Goal: Task Accomplishment & Management: Use online tool/utility

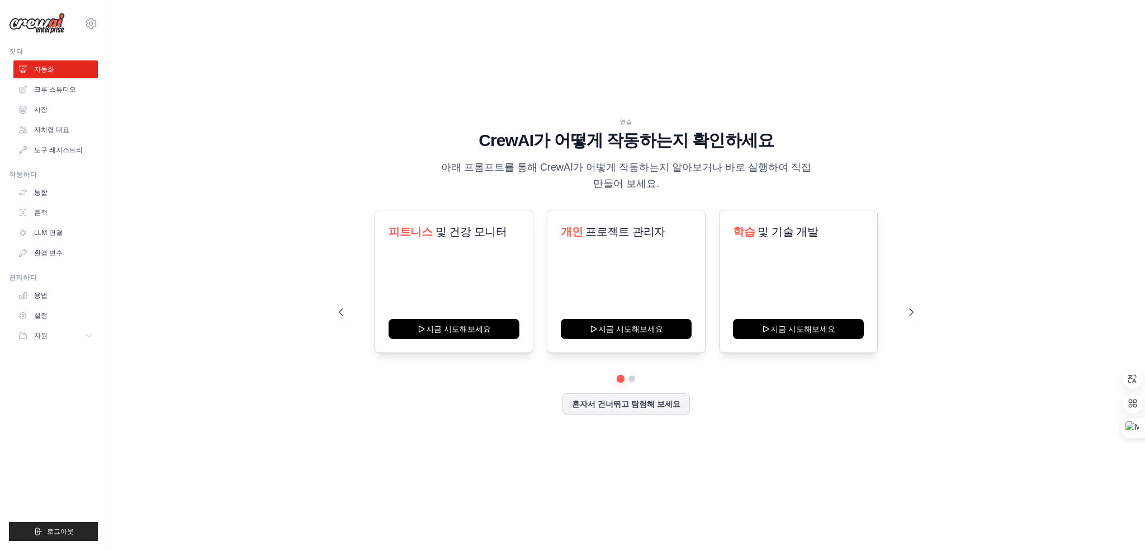
click at [933, 131] on div "연습 CrewAI가 어떻게 작동하는지 확인하세요 아래 프롬프트를 통해 CrewAI가 어떻게 작동하는지 알아보거나 바로 실행하여 직접 만들어 보…" at bounding box center [626, 274] width 1002 height 527
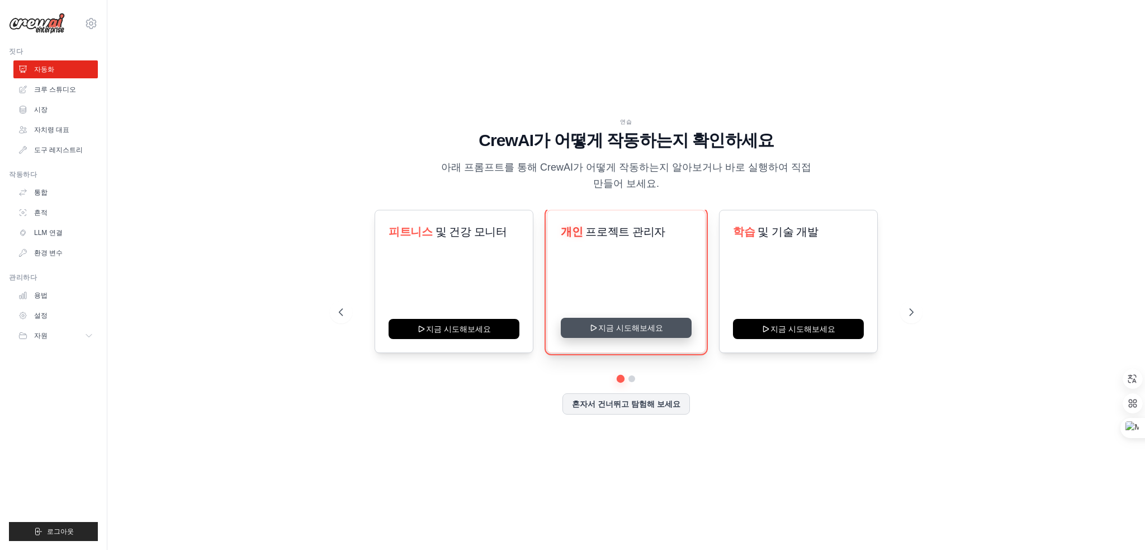
click at [623, 328] on button "지금 시도해보세요" at bounding box center [626, 328] width 131 height 20
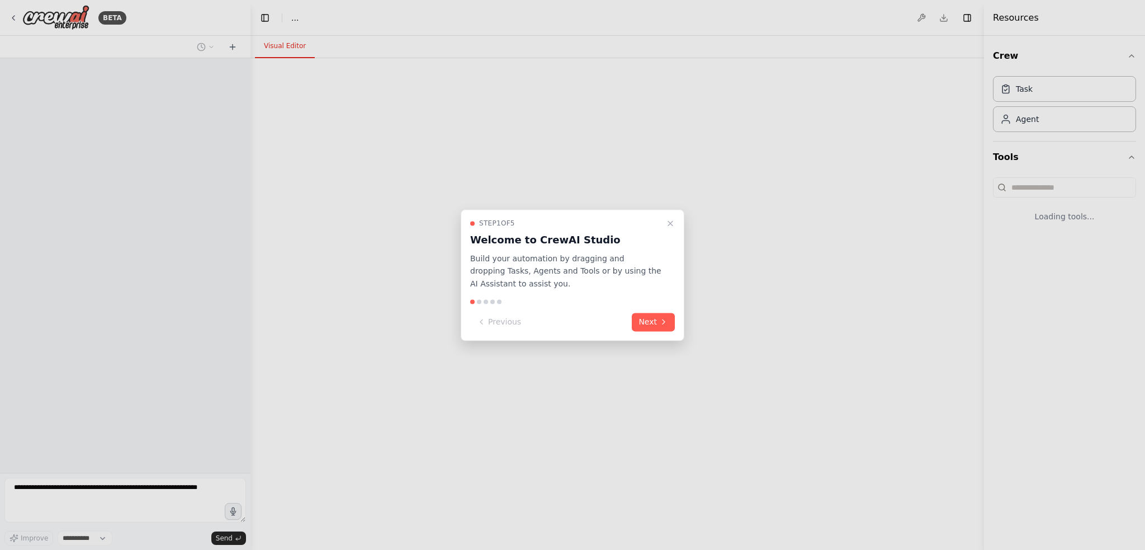
select select "****"
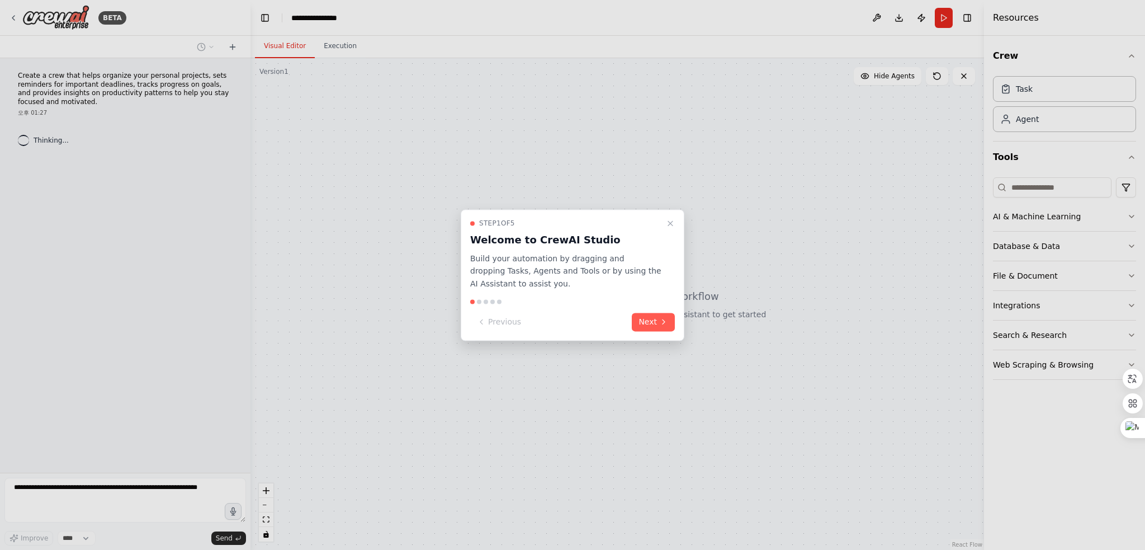
drag, startPoint x: 760, startPoint y: 206, endPoint x: 751, endPoint y: 210, distance: 9.8
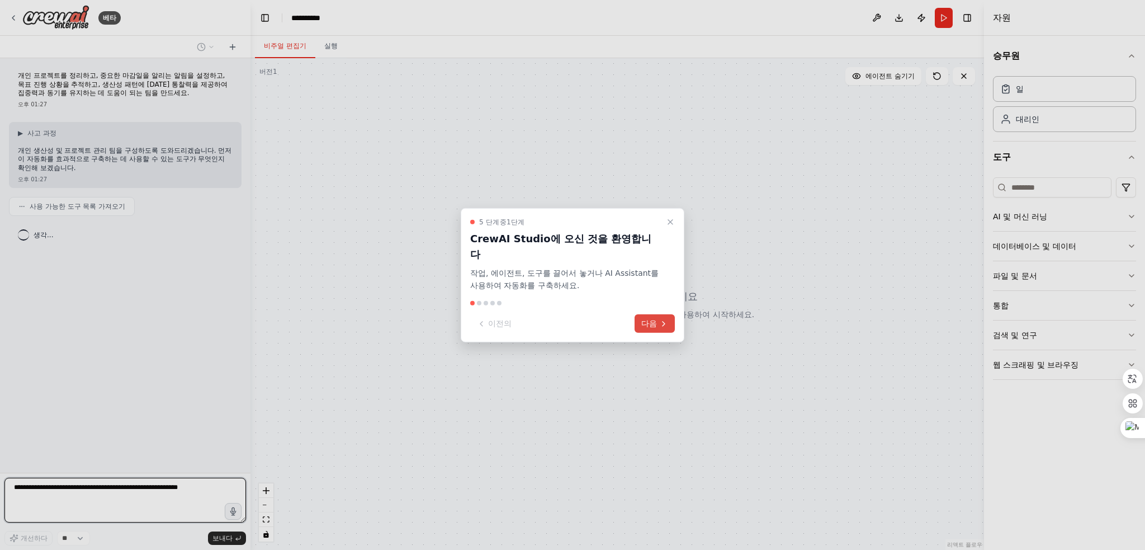
click at [645, 319] on font "다음" at bounding box center [649, 323] width 16 height 9
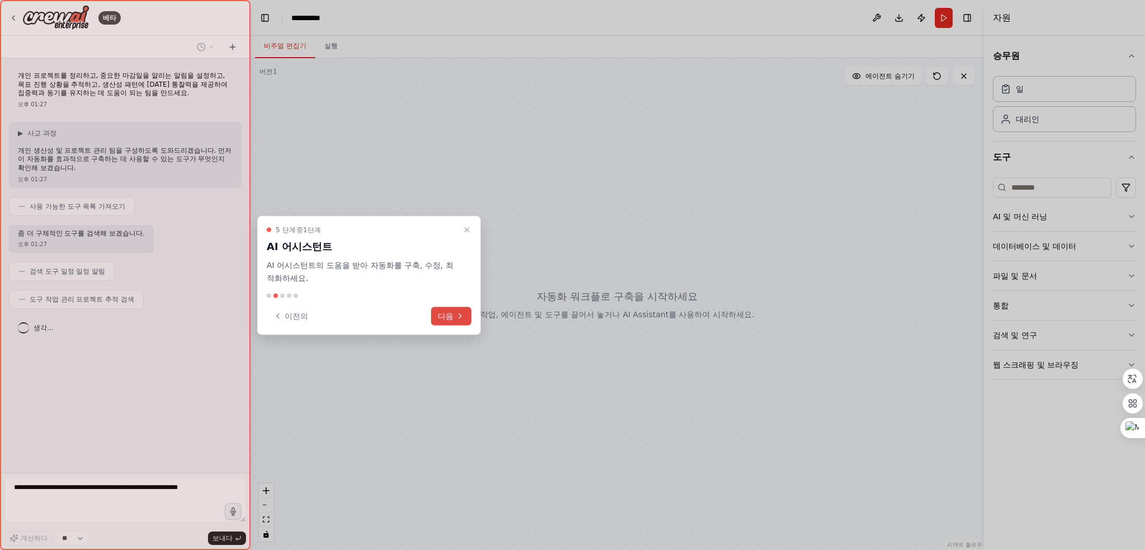
click at [456, 317] on icon at bounding box center [460, 315] width 9 height 9
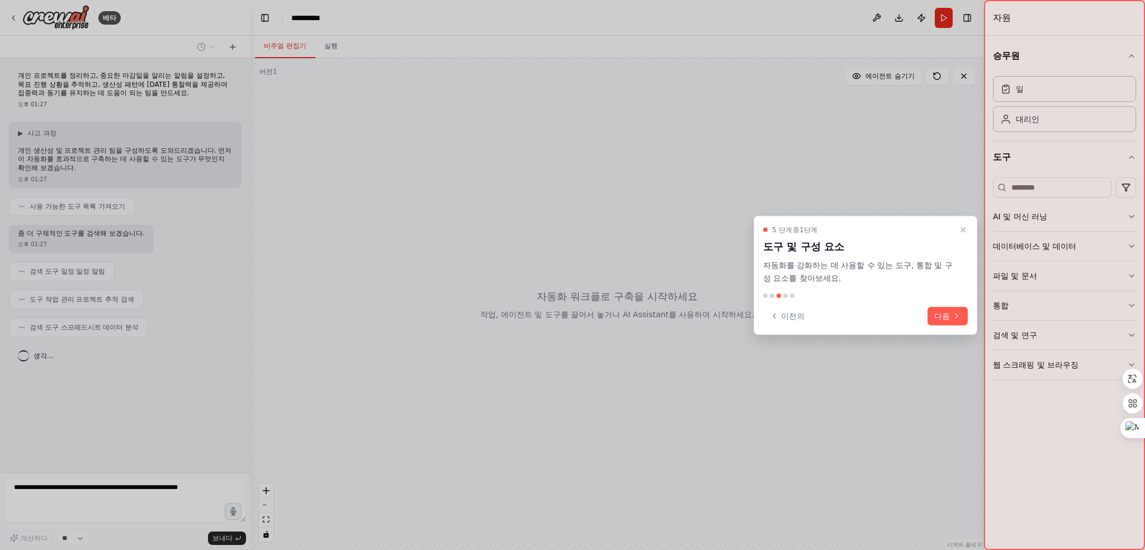
click at [948, 316] on font "다음" at bounding box center [942, 315] width 16 height 9
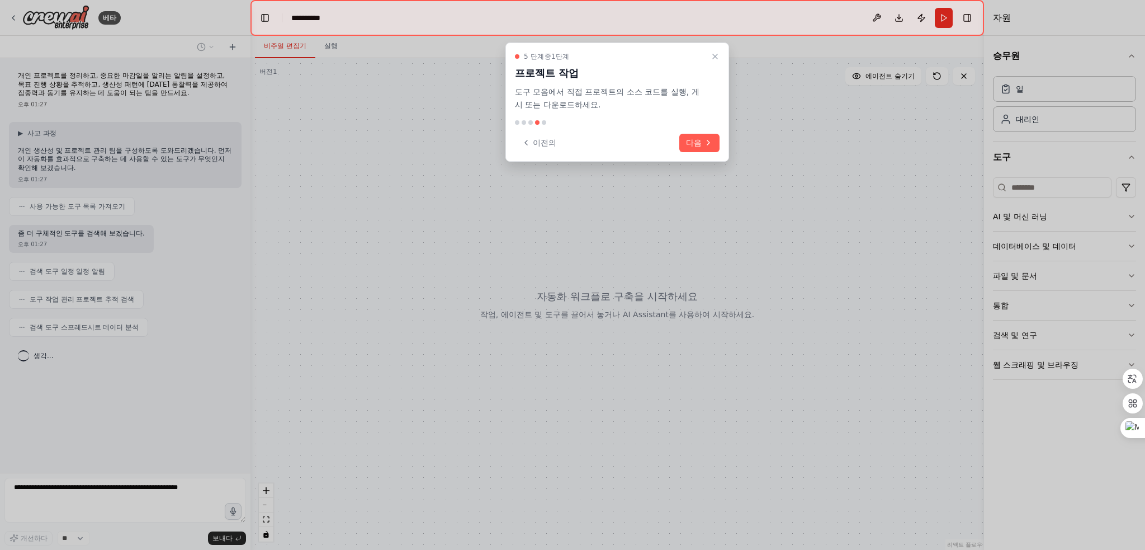
drag, startPoint x: 703, startPoint y: 145, endPoint x: 690, endPoint y: 141, distance: 13.4
click at [700, 144] on button "다음" at bounding box center [699, 143] width 40 height 18
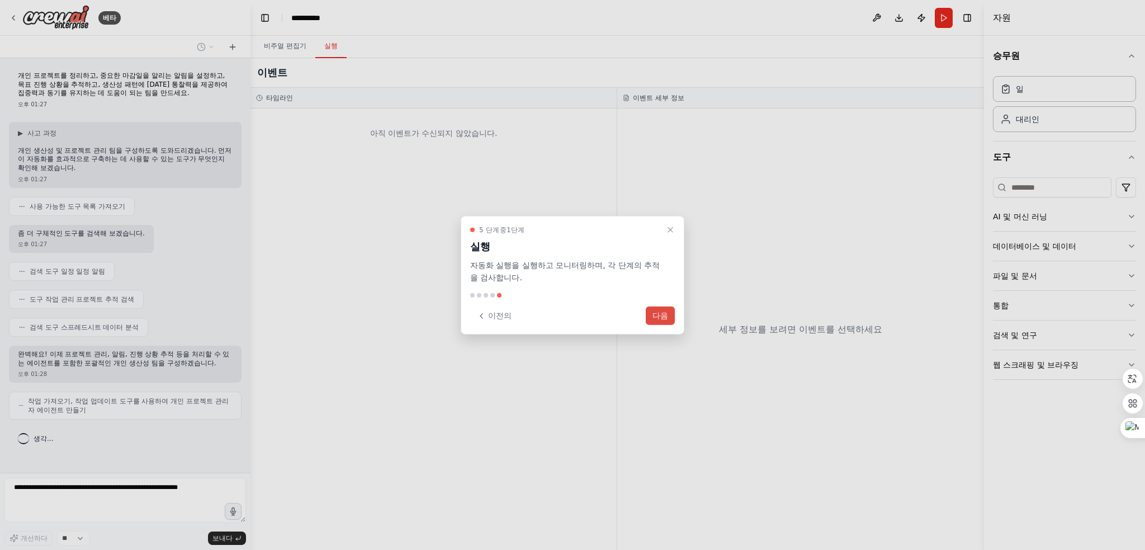
click at [660, 311] on font "다음" at bounding box center [661, 315] width 16 height 9
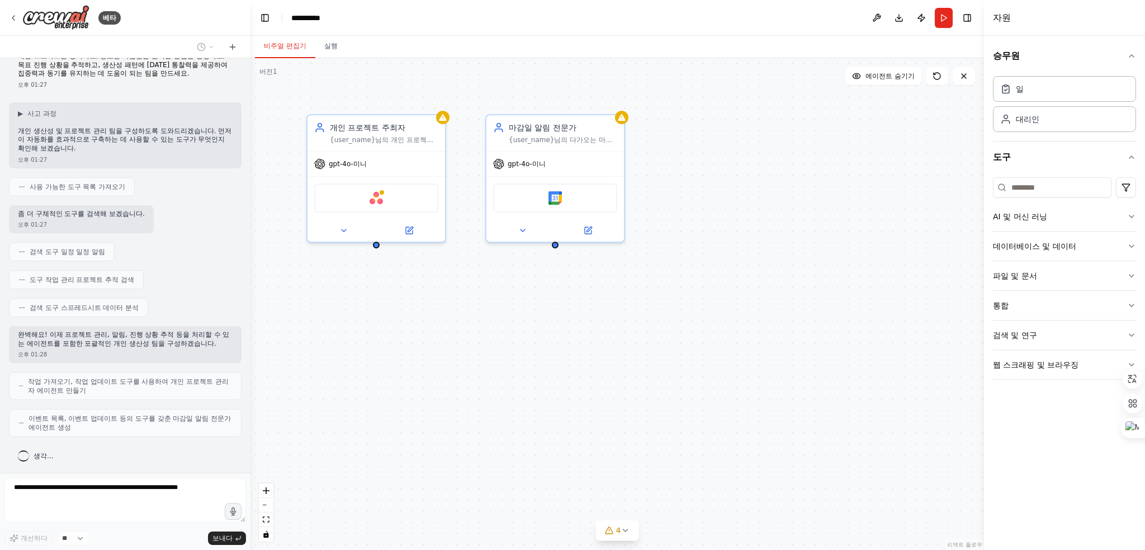
scroll to position [56, 0]
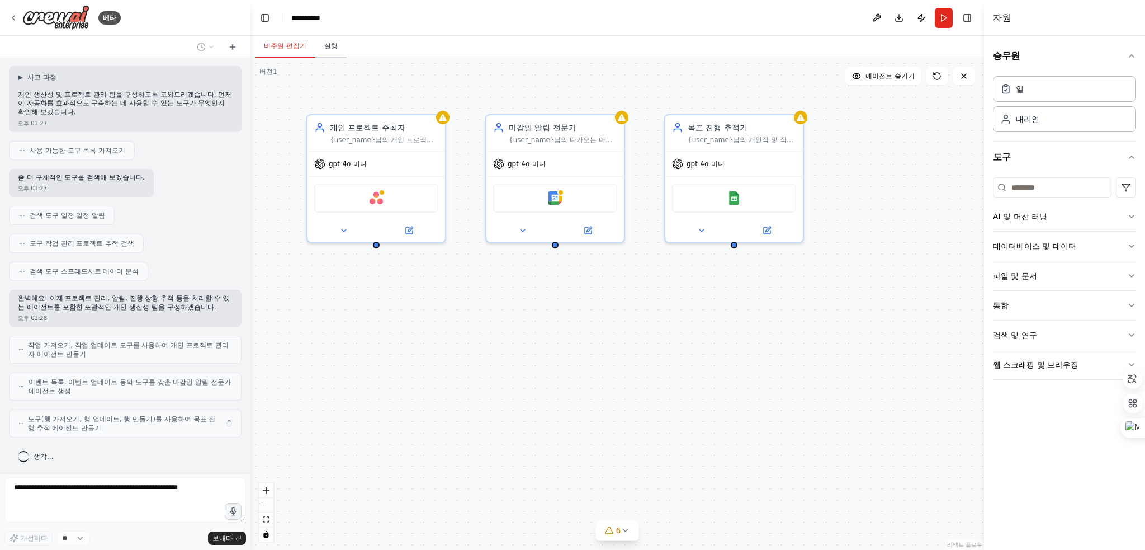
click at [328, 48] on font "실행" at bounding box center [330, 46] width 13 height 8
click at [281, 40] on button "비주얼 편집기" at bounding box center [285, 46] width 60 height 23
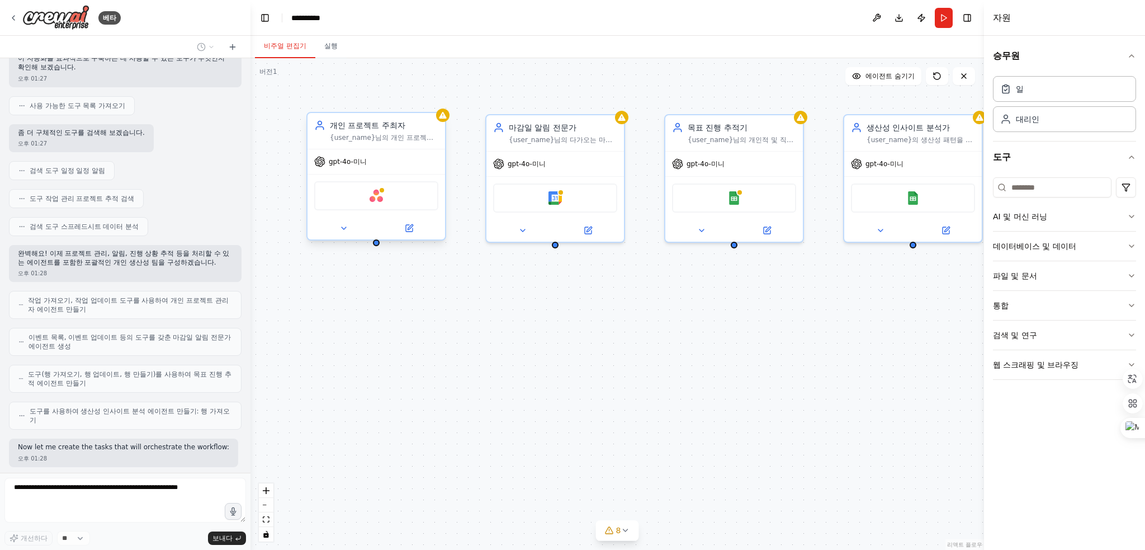
scroll to position [158, 0]
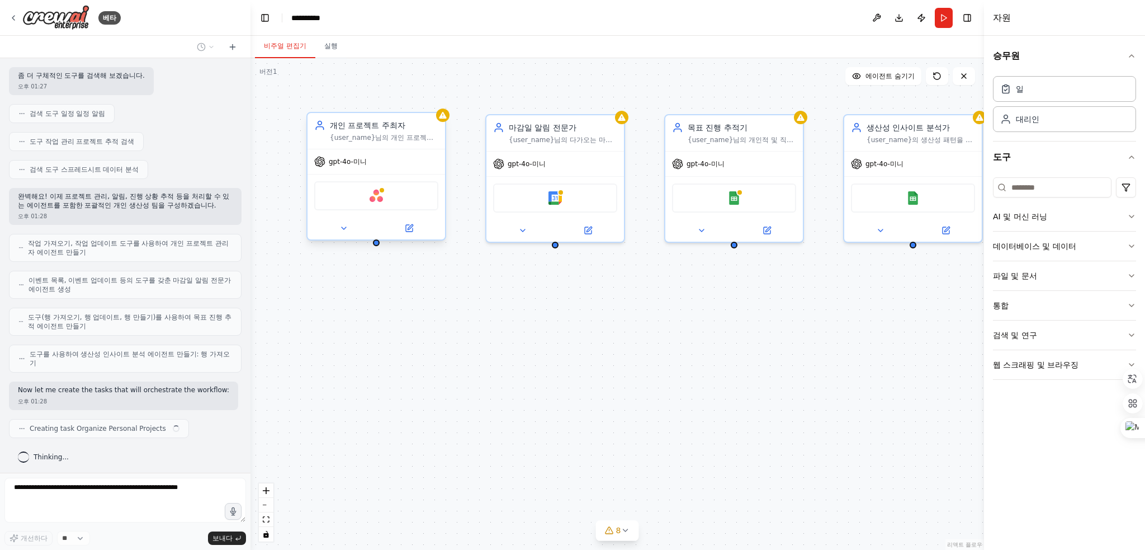
click at [341, 191] on div "아사나" at bounding box center [376, 195] width 124 height 29
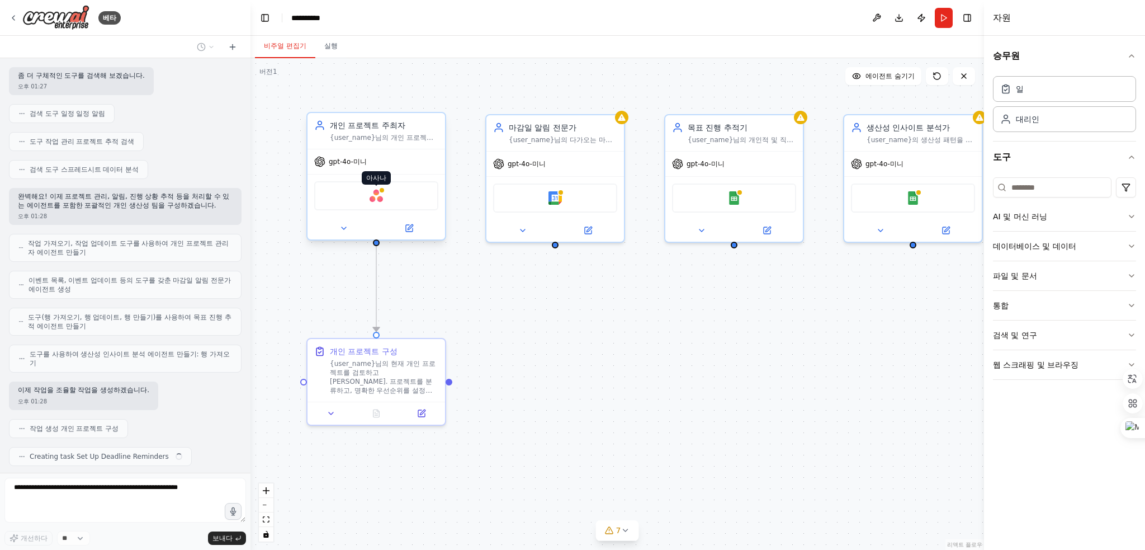
scroll to position [186, 0]
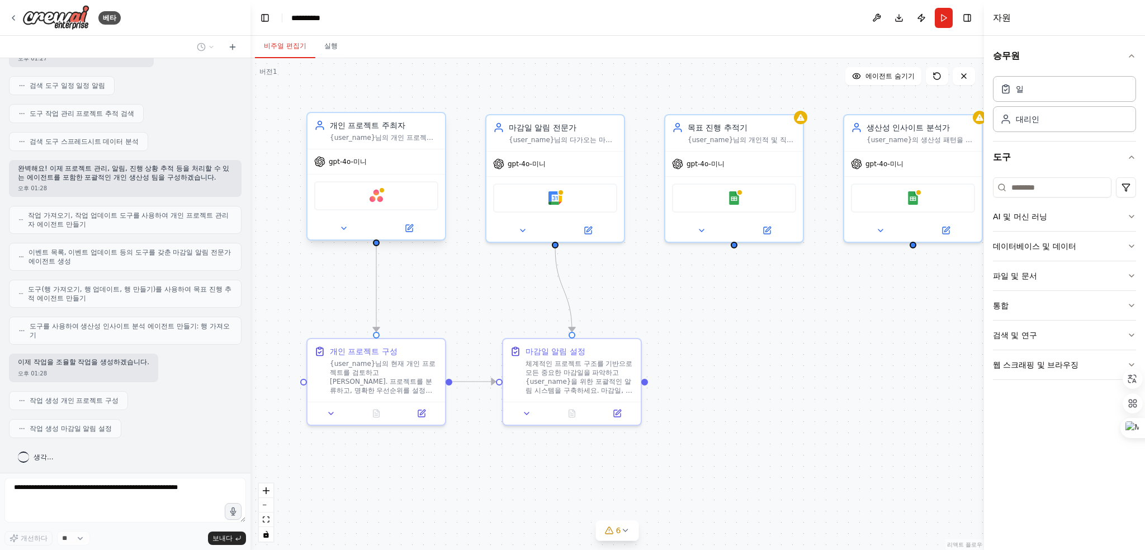
click at [357, 145] on div "개인 프로젝트 주최자 {user_name}님의 개인 프로젝트를 정리하고 관리하세요. 작업 분류, 우선순위 설정, 명확한 프로젝트 구조 유지를 …" at bounding box center [377, 131] width 138 height 36
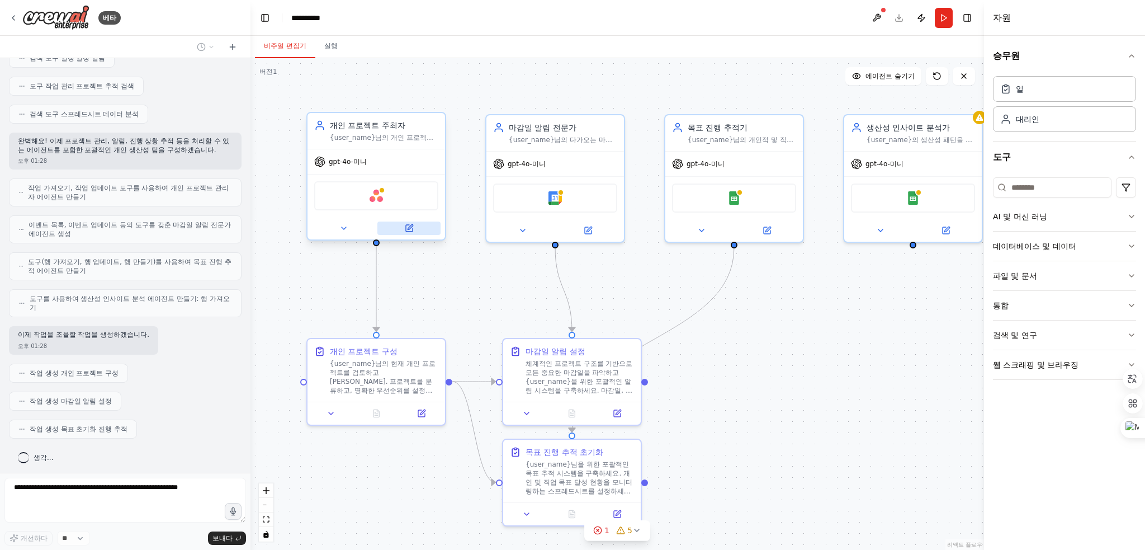
click at [412, 226] on icon at bounding box center [409, 228] width 9 height 9
click at [400, 224] on button at bounding box center [408, 227] width 63 height 13
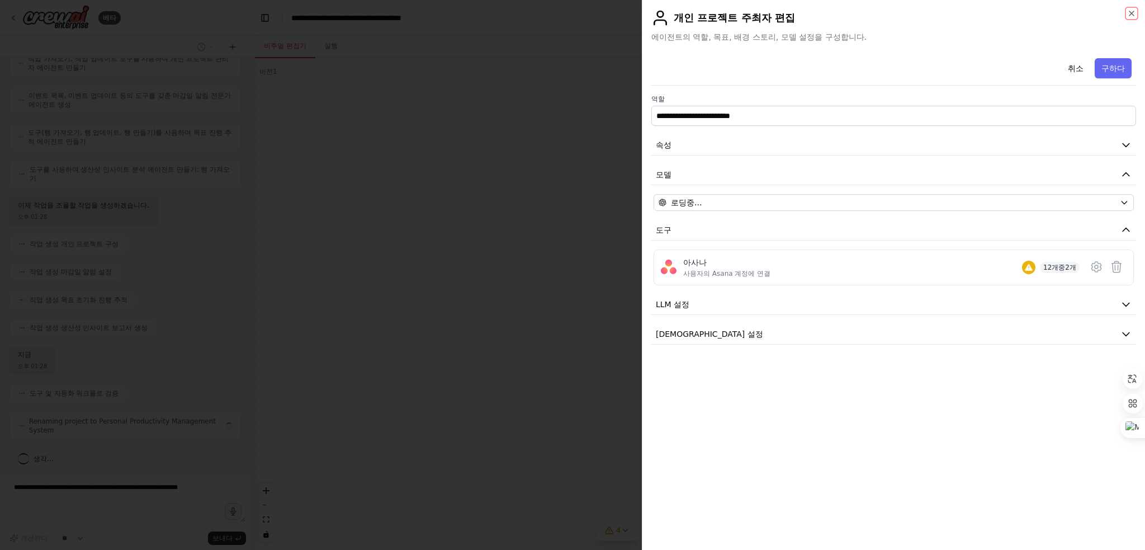
scroll to position [333, 0]
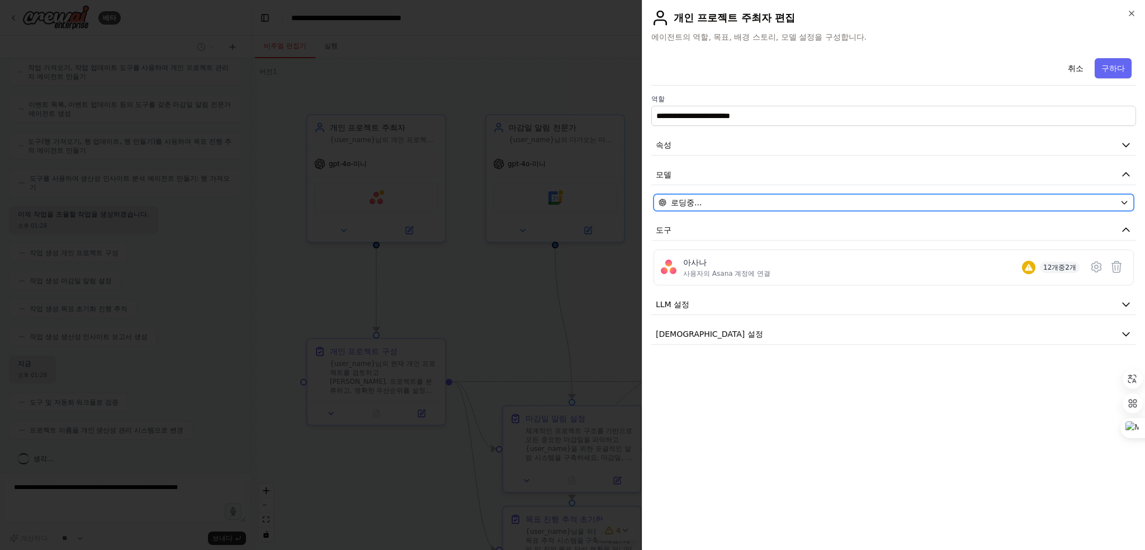
click at [707, 197] on div "로딩중..." at bounding box center [887, 202] width 457 height 11
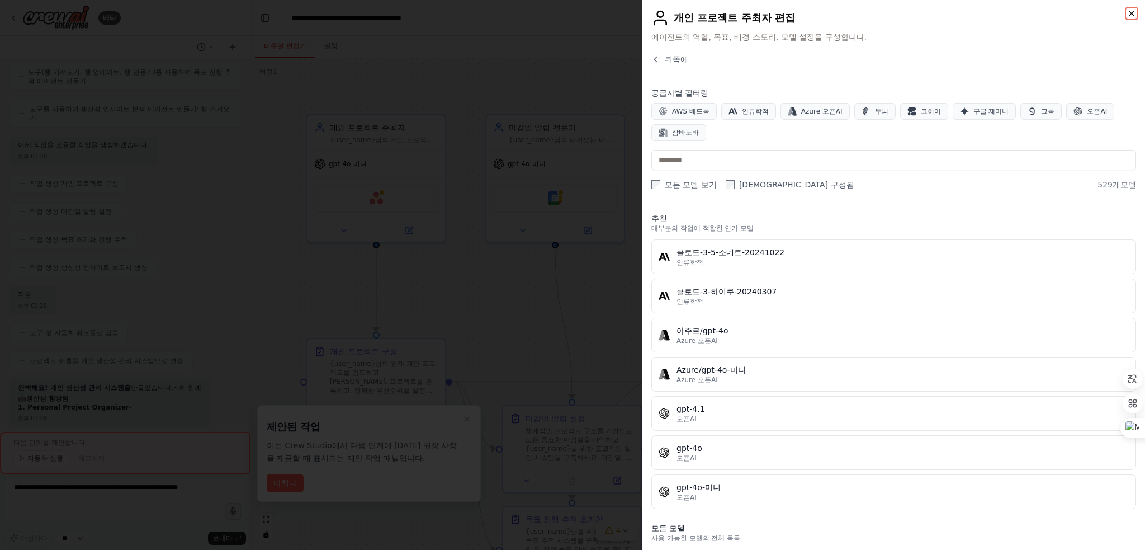
drag, startPoint x: 1132, startPoint y: 11, endPoint x: 472, endPoint y: 281, distance: 713.7
click at [1133, 11] on icon "button" at bounding box center [1131, 13] width 9 height 9
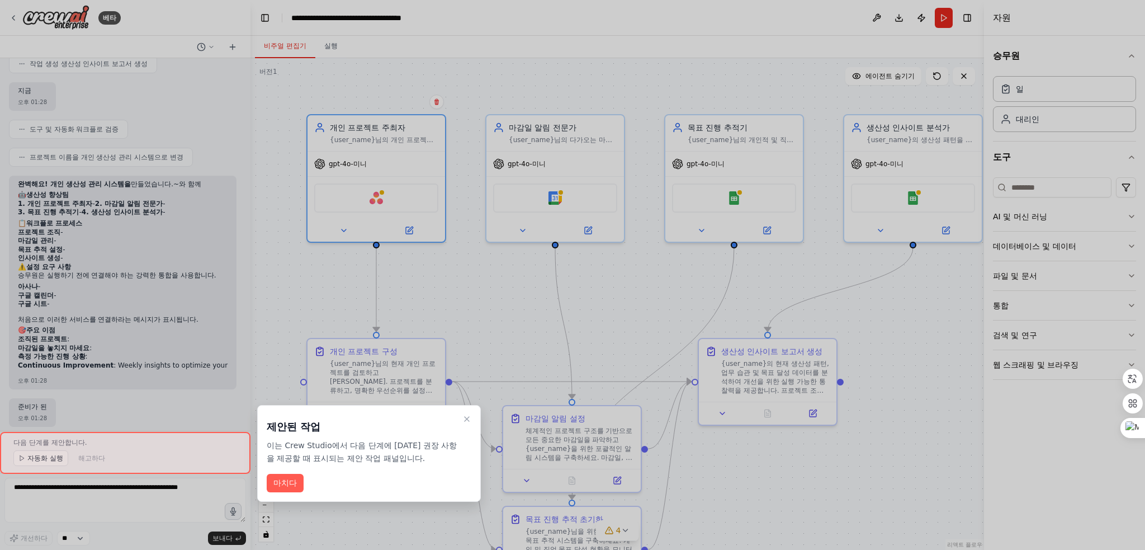
scroll to position [606, 0]
drag, startPoint x: 294, startPoint y: 478, endPoint x: 322, endPoint y: 457, distance: 34.3
click at [294, 478] on font "마치다" at bounding box center [284, 482] width 23 height 9
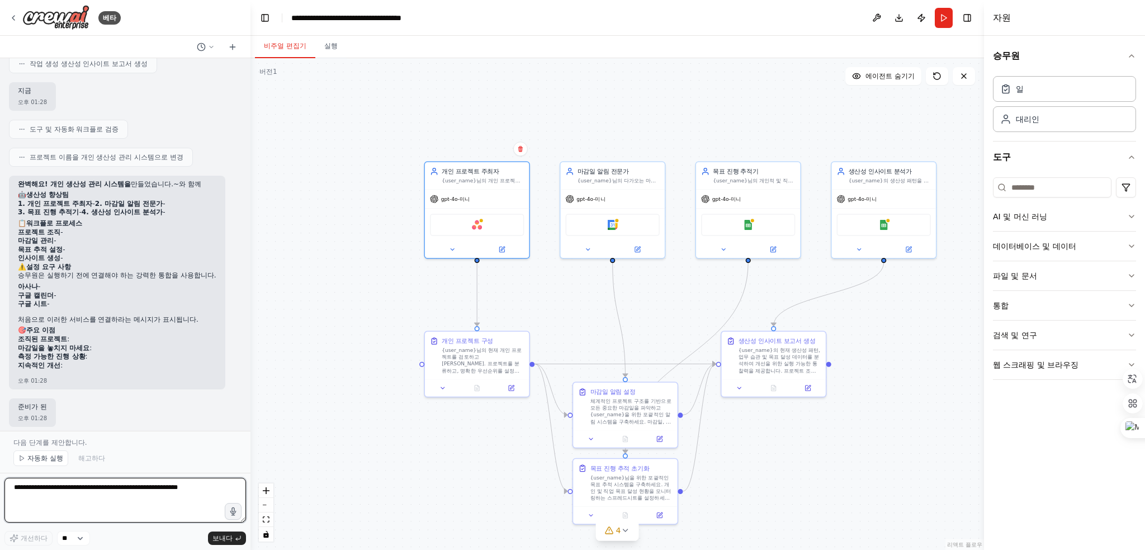
click at [48, 492] on textarea at bounding box center [125, 500] width 242 height 45
